Goal: Find specific page/section: Find specific page/section

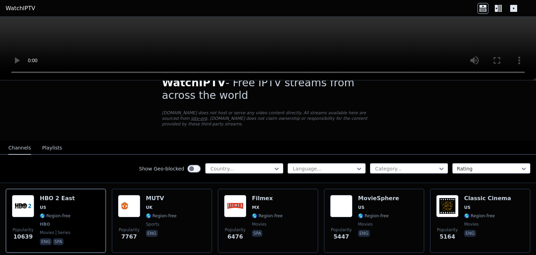
scroll to position [17, 0]
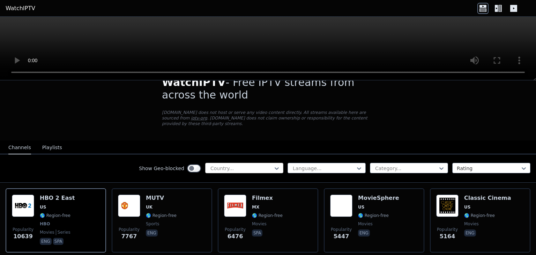
click at [233, 165] on div at bounding box center [241, 168] width 63 height 7
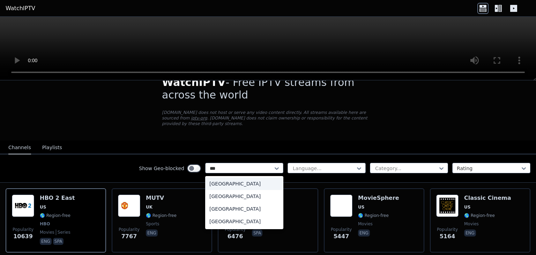
type input "****"
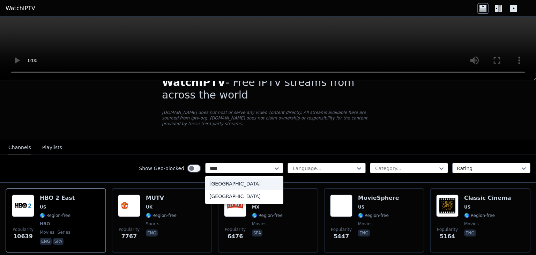
click at [212, 177] on div "[GEOGRAPHIC_DATA]" at bounding box center [244, 183] width 78 height 13
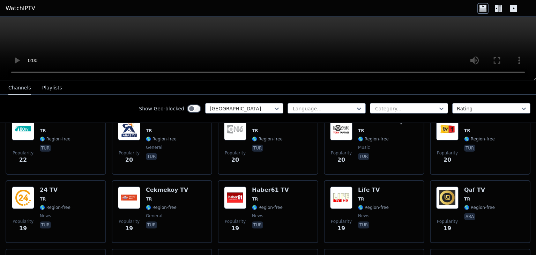
scroll to position [1188, 0]
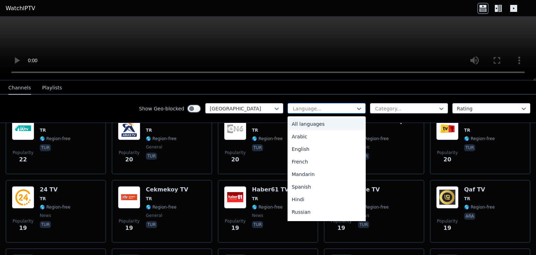
click at [327, 112] on div "Language..." at bounding box center [326, 108] width 78 height 10
click at [325, 111] on div at bounding box center [323, 108] width 63 height 7
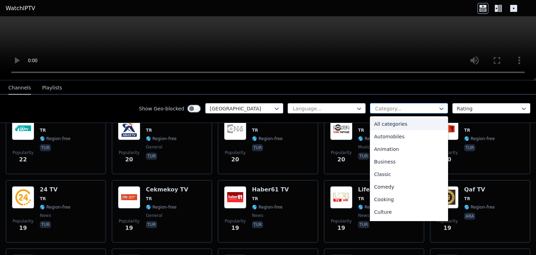
click at [381, 108] on div at bounding box center [405, 108] width 63 height 7
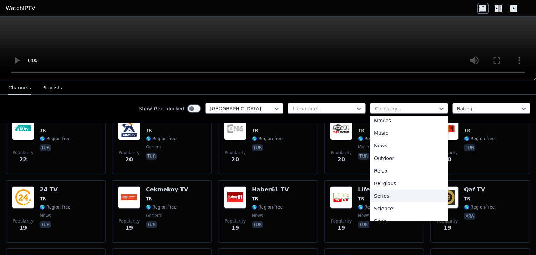
scroll to position [237, 0]
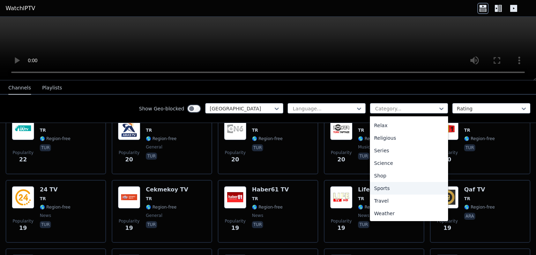
click at [382, 189] on div "Sports" at bounding box center [409, 188] width 78 height 13
